Goal: Task Accomplishment & Management: Complete application form

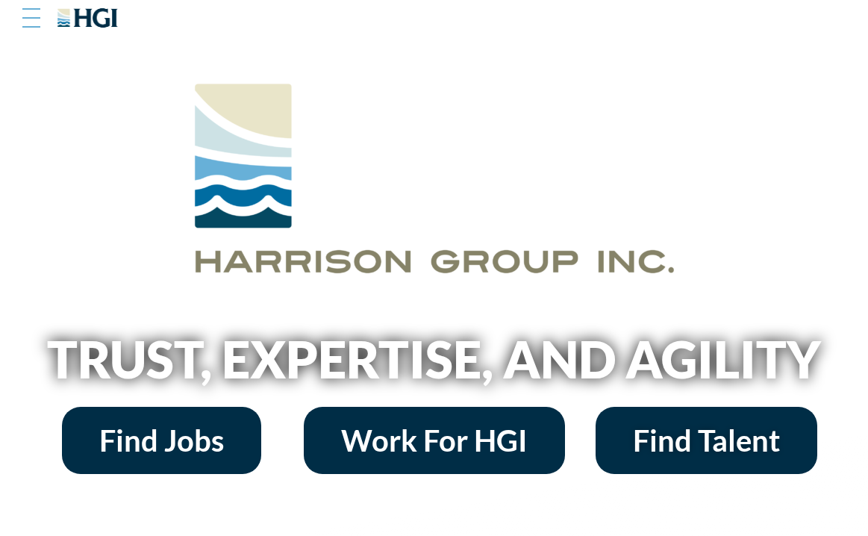
click at [31, 15] on div at bounding box center [31, 17] width 18 height 15
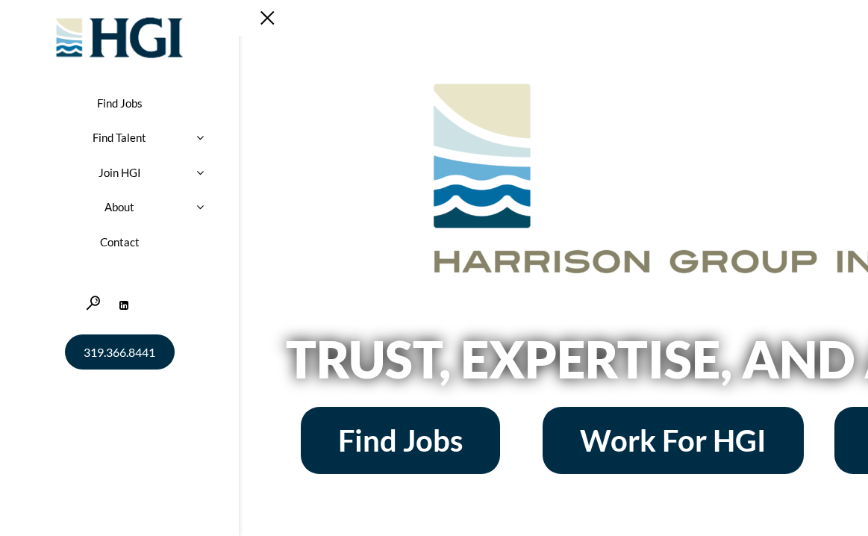
click at [123, 239] on link "Contact" at bounding box center [119, 242] width 194 height 35
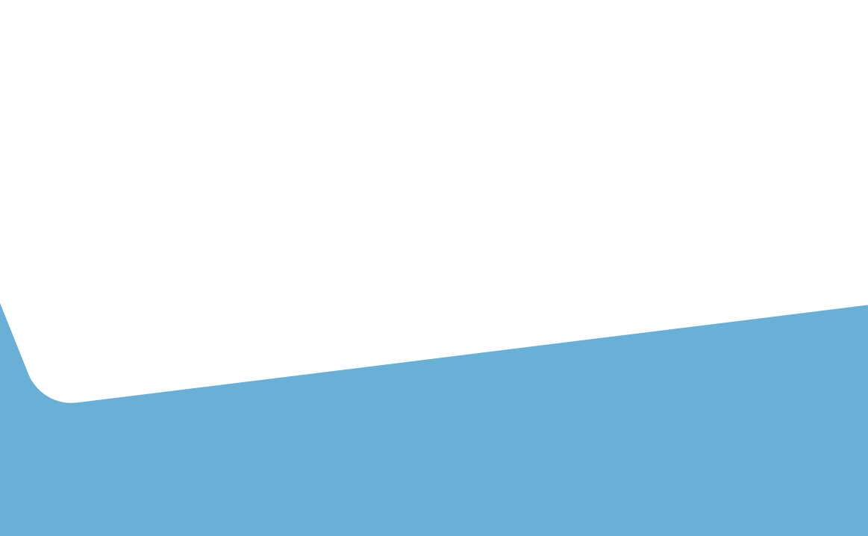
scroll to position [501, 0]
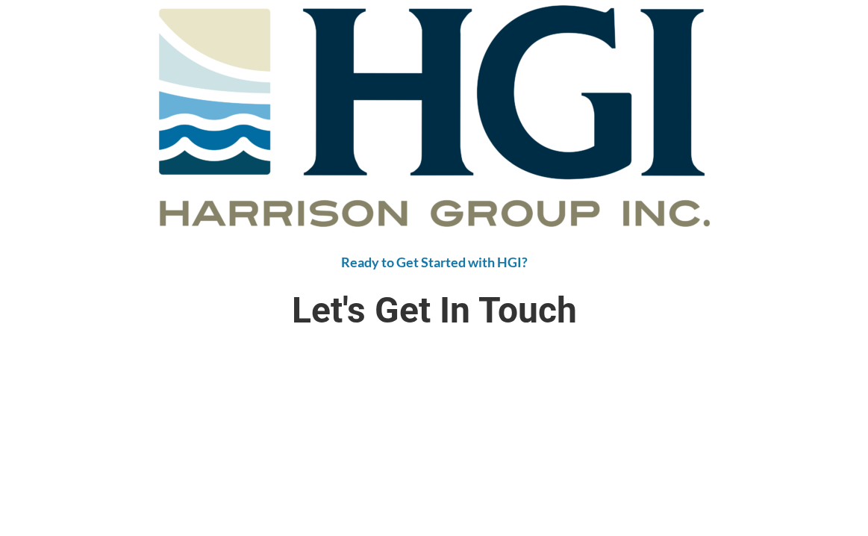
click at [352, 379] on span "[PERSON_NAME] Group, Inc." at bounding box center [220, 407] width 397 height 82
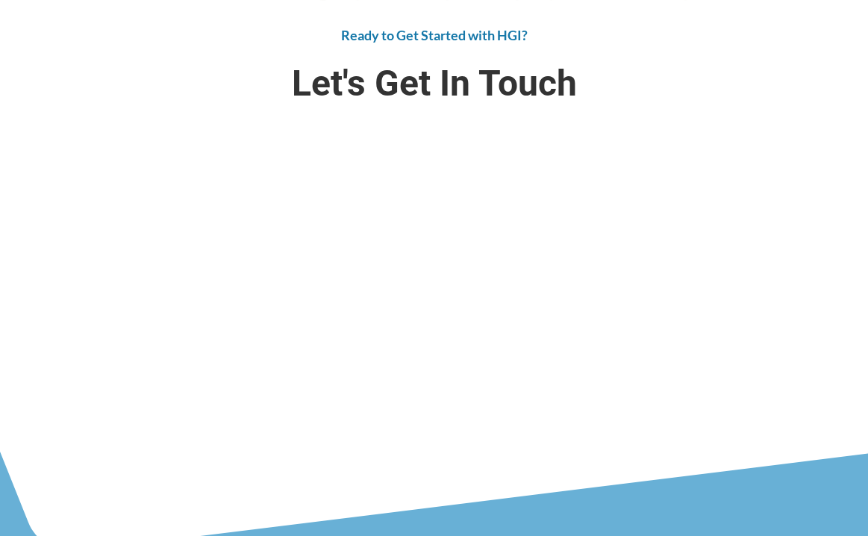
scroll to position [388, 0]
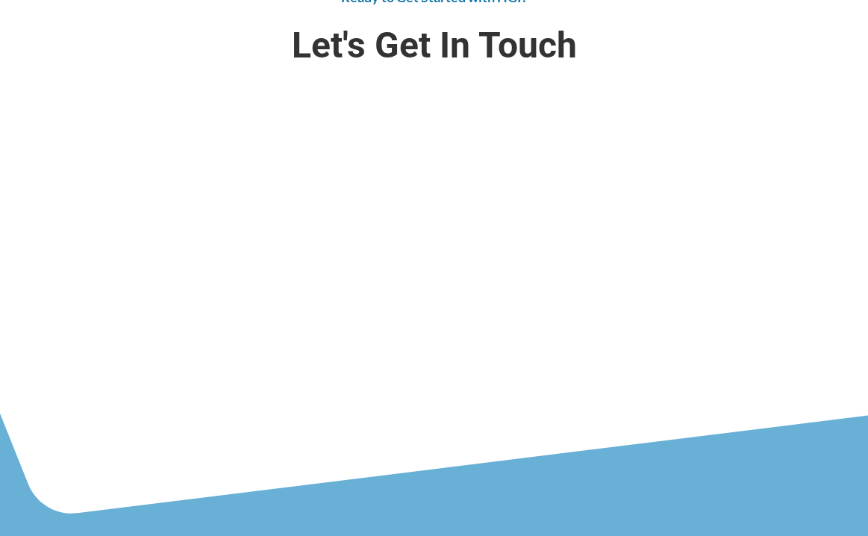
click at [368, 294] on div "Harrison Group, Inc. 877.366.8441 305 2ND STREET SE, SUITE 400, CEDAR RAPIDS, I…" at bounding box center [220, 231] width 427 height 280
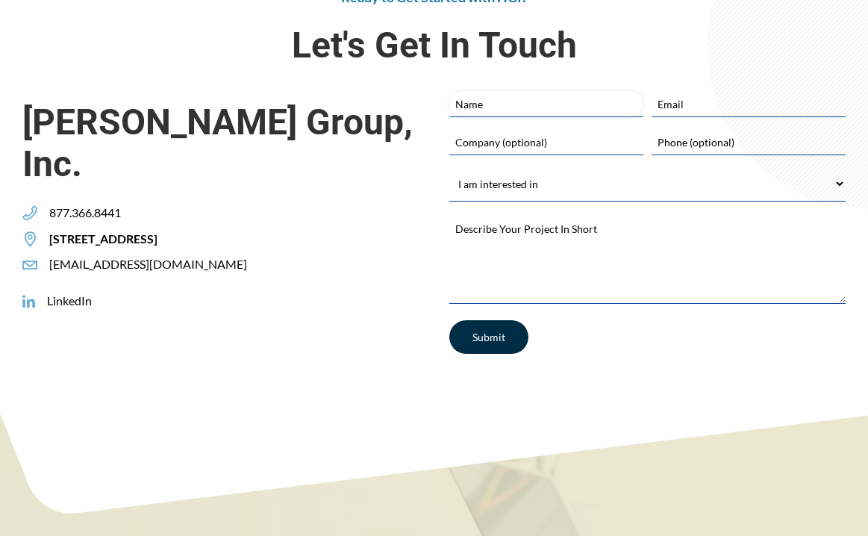
click at [512, 107] on input "Name" at bounding box center [546, 103] width 194 height 25
type input "A.J. RUSSO"
type input "ajrusso@holyspirithighschool.org"
type input "Holy Spirit High School"
type input "6096298637"
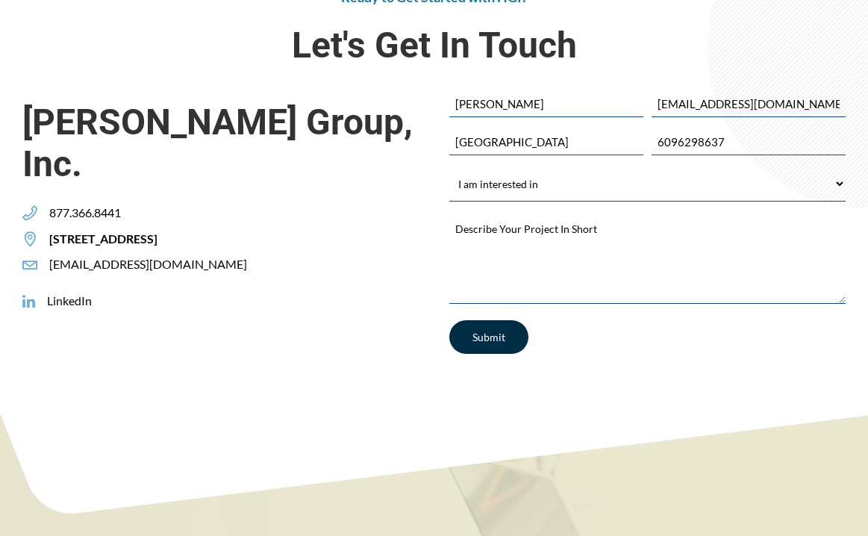
click at [556, 197] on select "I am interested in Finding a Job Building My Team Joining HGI Other" at bounding box center [647, 184] width 397 height 34
select select "Other"
click at [449, 167] on select "I am interested in Finding a Job Building My Team Joining HGI Other" at bounding box center [647, 184] width 397 height 34
click at [499, 257] on textarea "Describe Your Project In Short *" at bounding box center [647, 258] width 397 height 90
paste textarea "Holy Spirit High School is currently looking to partner with vendors and resell…"
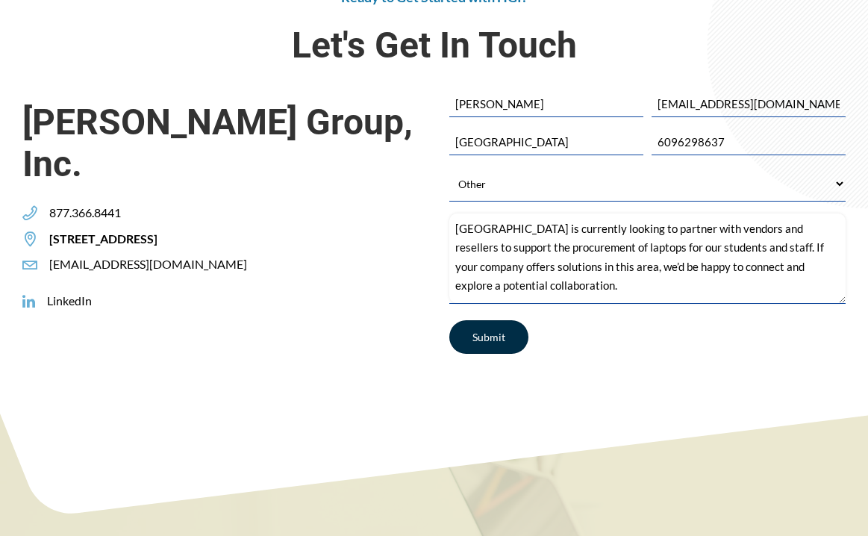
type textarea "Holy Spirit High School is currently looking to partner with vendors and resell…"
click at [624, 359] on div "Submit" at bounding box center [647, 339] width 397 height 63
click at [467, 330] on input "Submit" at bounding box center [488, 337] width 79 height 34
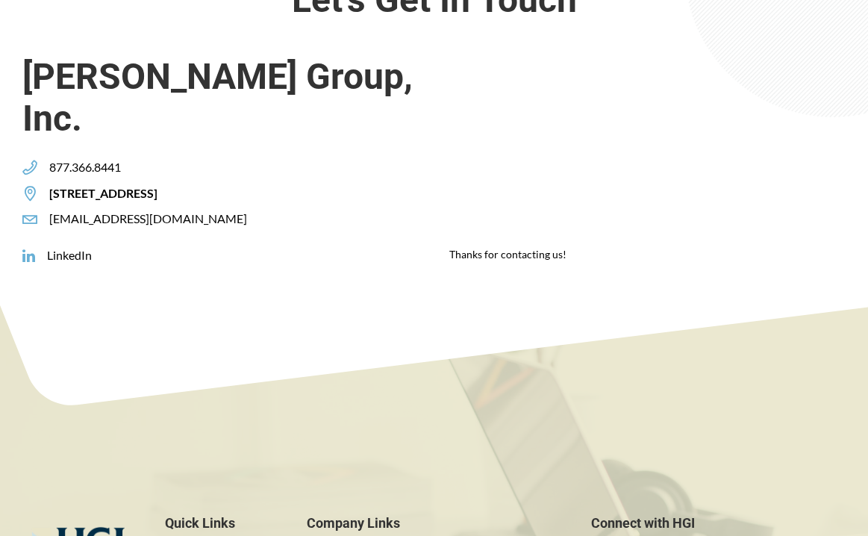
scroll to position [453, 0]
